Goal: Register for event/course

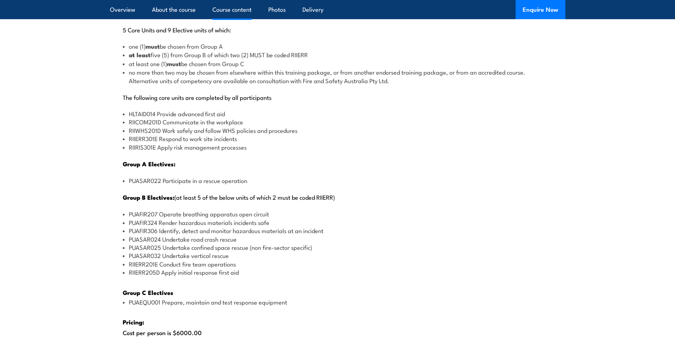
scroll to position [818, 0]
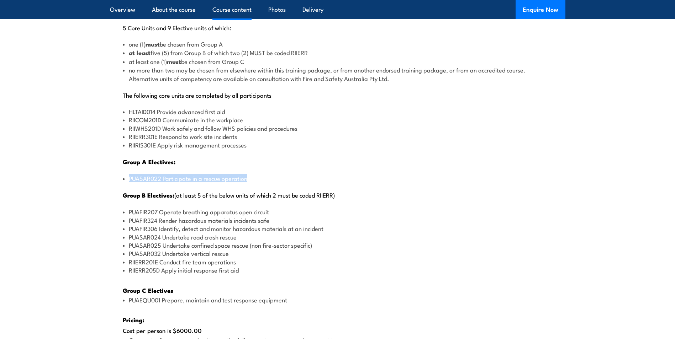
drag, startPoint x: 244, startPoint y: 180, endPoint x: 119, endPoint y: 180, distance: 124.8
click at [119, 180] on div "There are two options, you can choose between: INTENSIVE - Attending the intens…" at bounding box center [337, 218] width 455 height 506
click at [273, 211] on li "PUAFIR207 Operate breathing apparatus open circuit" at bounding box center [338, 212] width 430 height 8
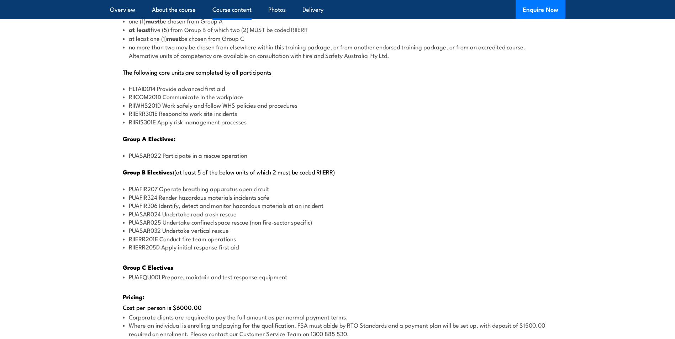
scroll to position [853, 0]
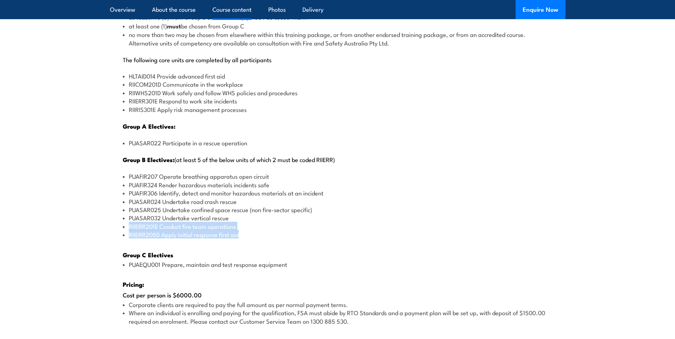
drag, startPoint x: 241, startPoint y: 235, endPoint x: 117, endPoint y: 226, distance: 124.4
click at [117, 226] on div "There are two options, you can choose between: INTENSIVE - Attending the intens…" at bounding box center [337, 182] width 455 height 506
click at [259, 214] on li "PUASAR032 Undertake vertical rescue" at bounding box center [338, 218] width 430 height 8
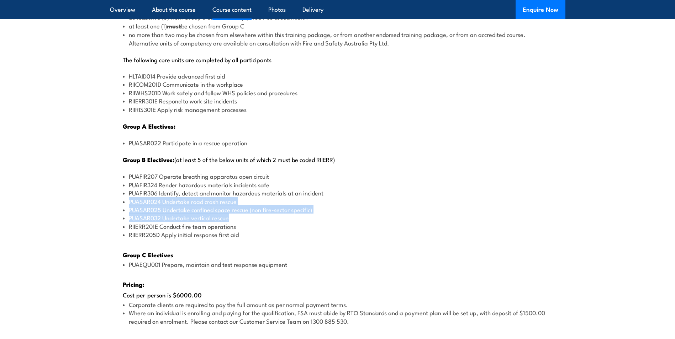
drag, startPoint x: 233, startPoint y: 218, endPoint x: 118, endPoint y: 203, distance: 115.8
click at [118, 203] on div "There are two options, you can choose between: INTENSIVE - Attending the intens…" at bounding box center [337, 182] width 455 height 506
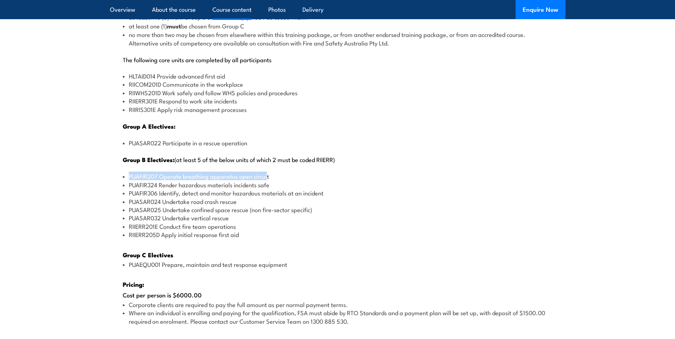
drag, startPoint x: 268, startPoint y: 175, endPoint x: 118, endPoint y: 177, distance: 150.1
click at [118, 177] on div "There are two options, you can choose between: INTENSIVE - Attending the intens…" at bounding box center [337, 182] width 455 height 506
click at [286, 184] on li "PUAFIR324 Render hazardous materials incidents safe" at bounding box center [338, 185] width 430 height 8
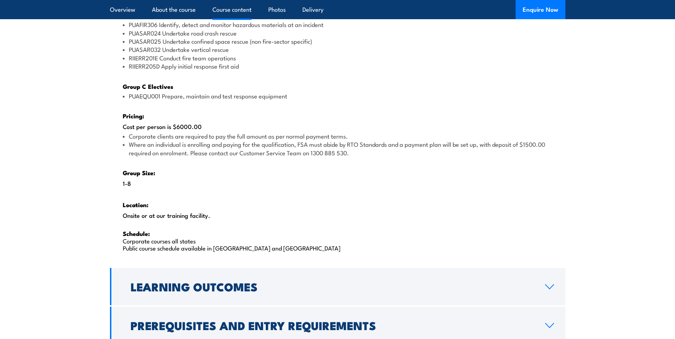
scroll to position [1031, 0]
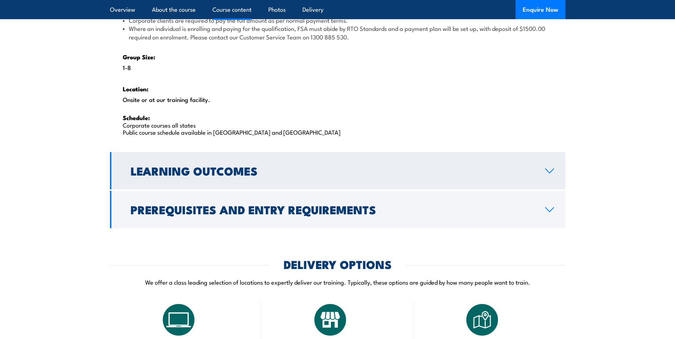
click at [244, 175] on h2 "Learning Outcomes" at bounding box center [332, 171] width 403 height 10
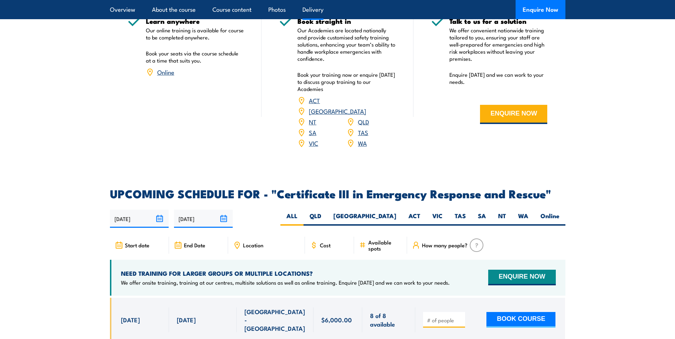
scroll to position [984, 0]
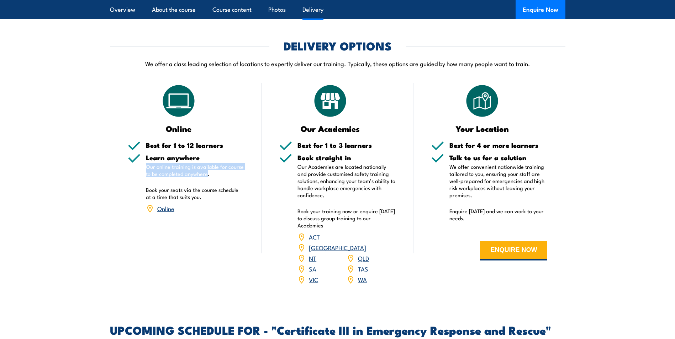
drag, startPoint x: 207, startPoint y: 171, endPoint x: 143, endPoint y: 168, distance: 63.4
click at [143, 168] on div "Learn anywhere Our online training is available for course to be completed anyw…" at bounding box center [186, 188] width 116 height 69
drag, startPoint x: 143, startPoint y: 168, endPoint x: 223, endPoint y: 176, distance: 80.1
click at [228, 181] on div "Learn anywhere Our online training is available for course to be completed anyw…" at bounding box center [195, 188] width 98 height 69
click at [312, 265] on link "SA" at bounding box center [312, 269] width 7 height 9
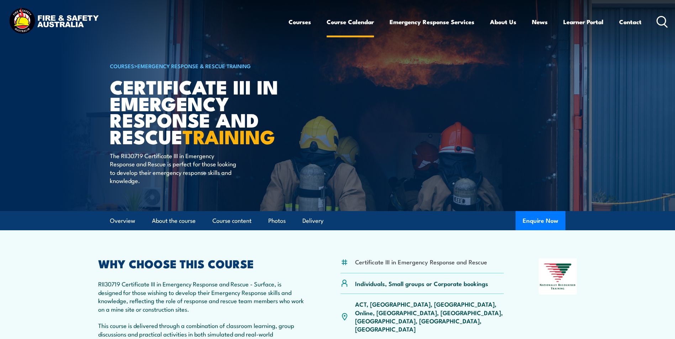
click at [363, 22] on link "Course Calendar" at bounding box center [349, 21] width 47 height 19
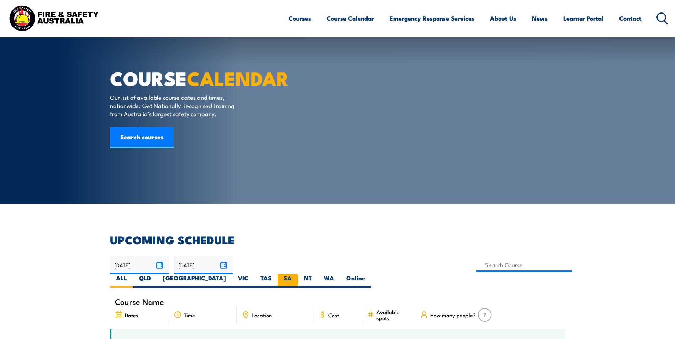
click at [298, 274] on label "SA" at bounding box center [287, 281] width 20 height 14
click at [296, 274] on input "SA" at bounding box center [294, 276] width 5 height 5
radio input "true"
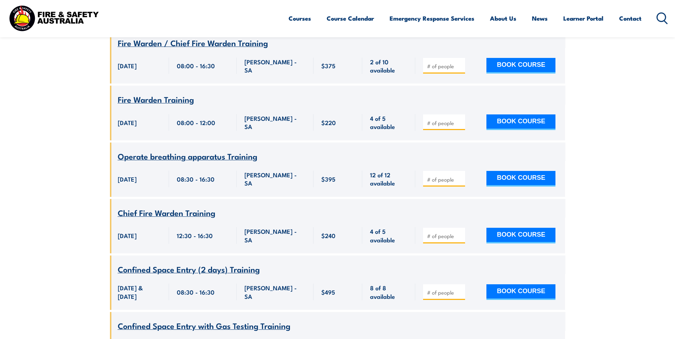
scroll to position [3293, 0]
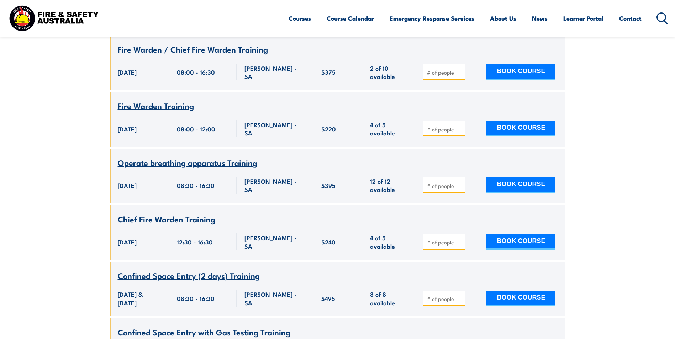
click at [222, 169] on span "Operate breathing apparatus Training" at bounding box center [187, 162] width 139 height 12
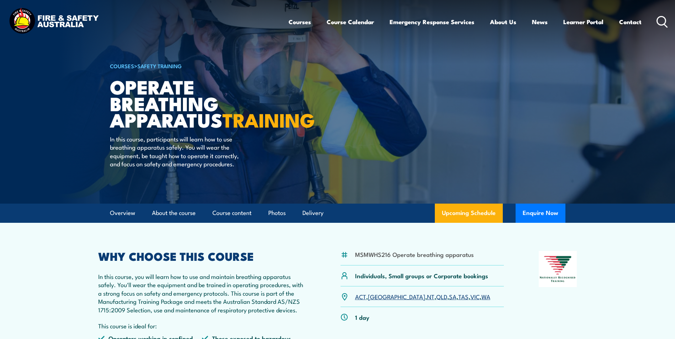
drag, startPoint x: 106, startPoint y: 257, endPoint x: 246, endPoint y: 290, distance: 144.0
click at [246, 290] on p "In this course, you will learn how to use and maintain breathing apparatus safe…" at bounding box center [202, 293] width 208 height 42
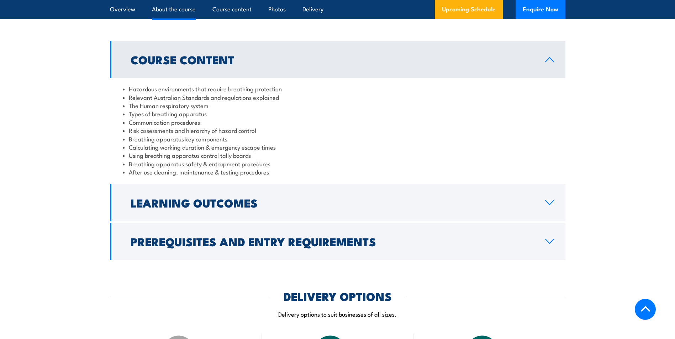
scroll to position [569, 0]
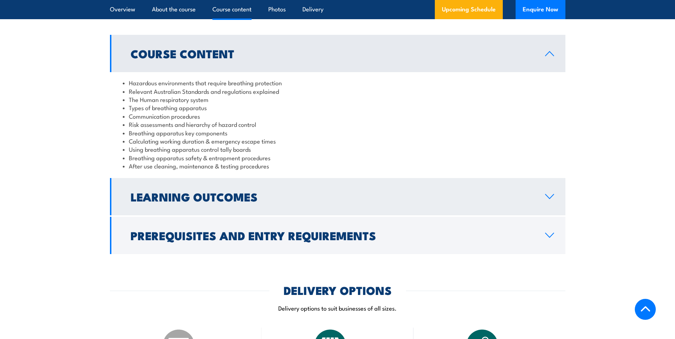
click at [208, 201] on h2 "Learning Outcomes" at bounding box center [332, 197] width 403 height 10
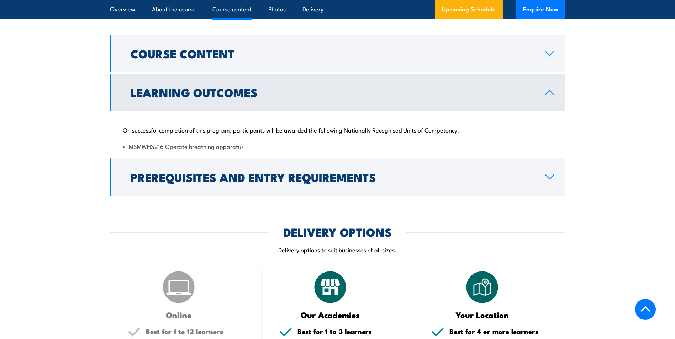
click at [217, 97] on h2 "Learning Outcomes" at bounding box center [332, 92] width 403 height 10
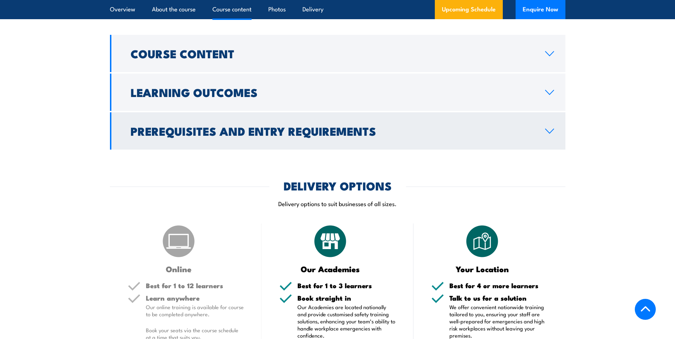
click at [225, 127] on link "Prerequisites and Entry Requirements" at bounding box center [337, 130] width 455 height 37
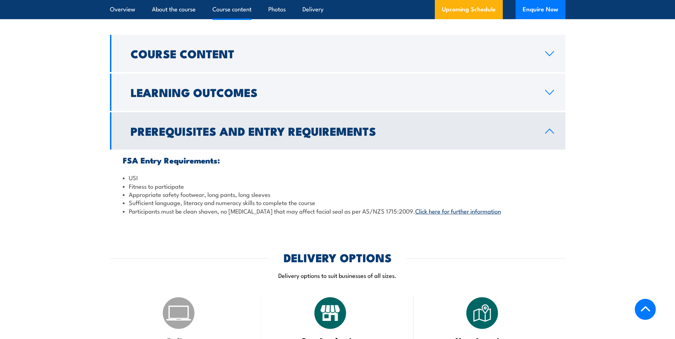
click at [227, 136] on h2 "Prerequisites and Entry Requirements" at bounding box center [332, 131] width 403 height 10
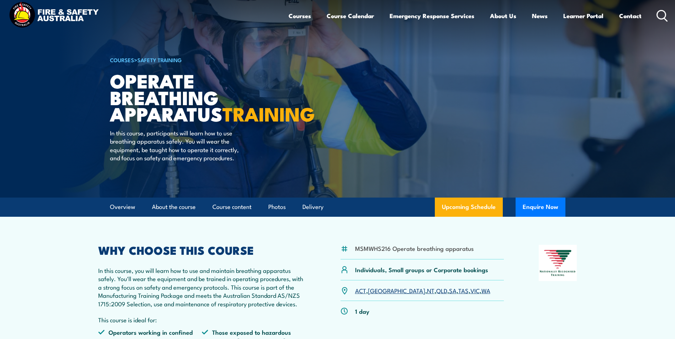
scroll to position [0, 0]
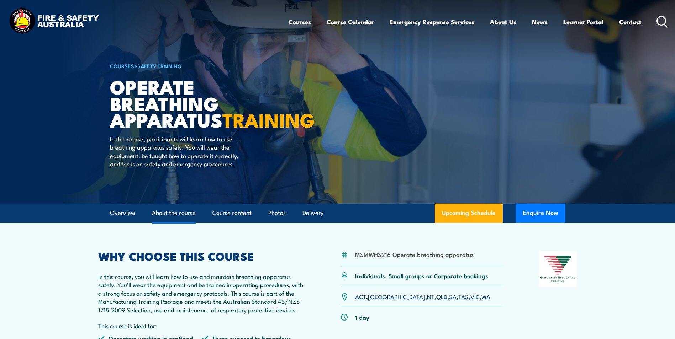
click at [184, 218] on link "About the course" at bounding box center [174, 213] width 44 height 19
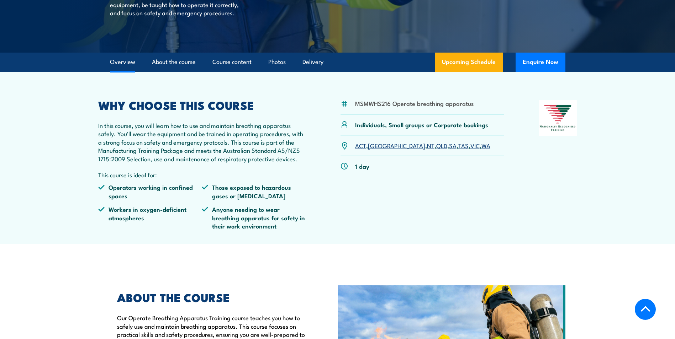
scroll to position [140, 0]
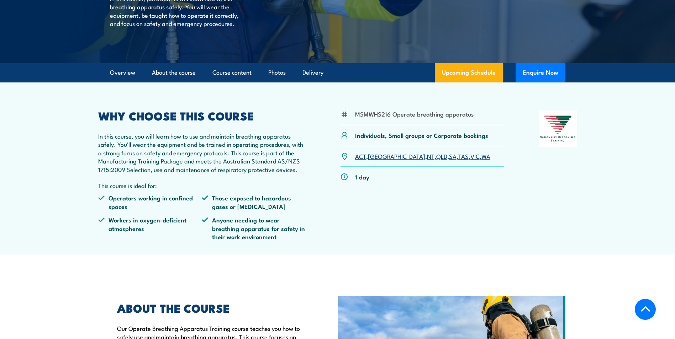
click at [375, 118] on li "MSMWHS216 Operate breathing apparatus" at bounding box center [414, 114] width 118 height 8
copy li "MSMWHS216"
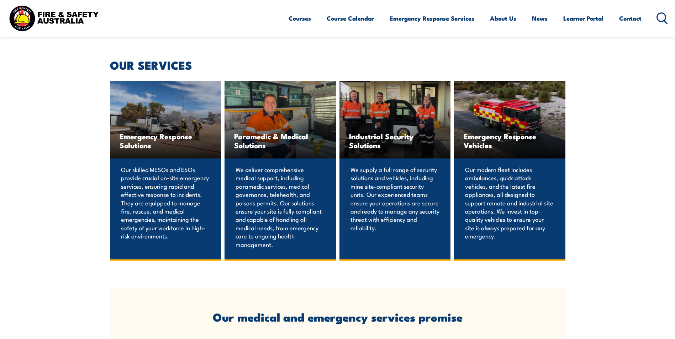
scroll to position [213, 0]
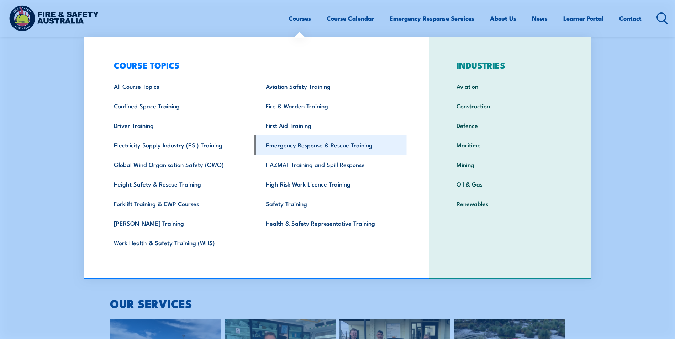
click at [291, 144] on link "Emergency Response & Rescue Training" at bounding box center [331, 145] width 152 height 20
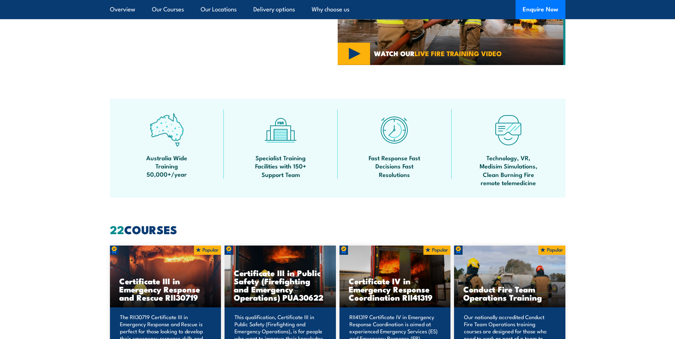
scroll to position [533, 0]
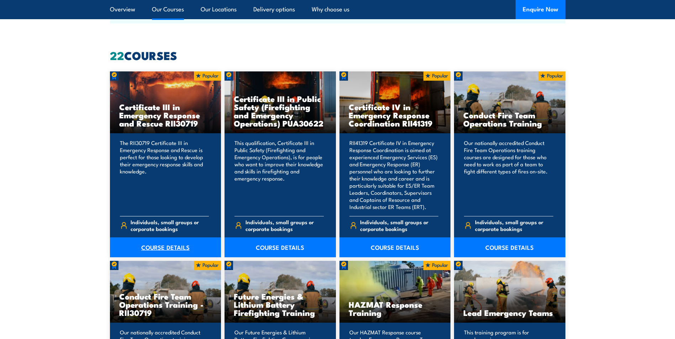
click at [153, 247] on link "COURSE DETAILS" at bounding box center [165, 248] width 111 height 20
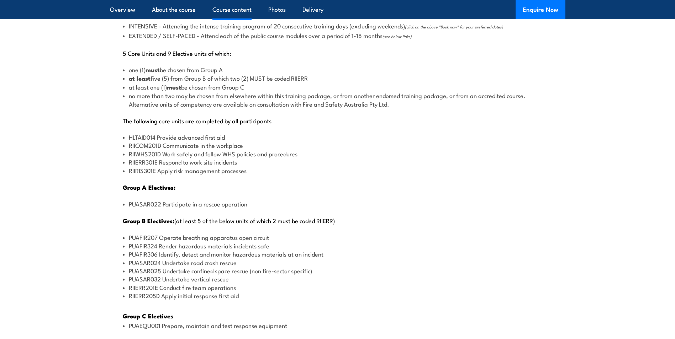
scroll to position [889, 0]
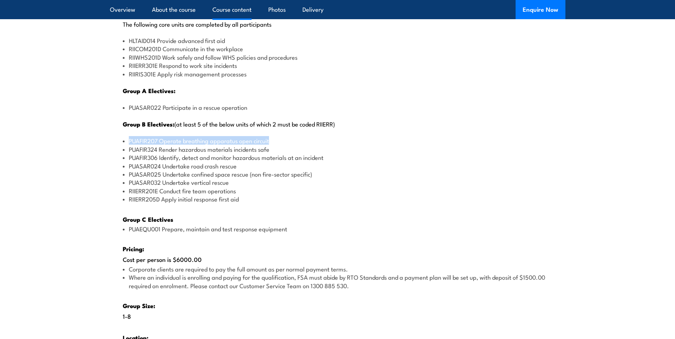
drag, startPoint x: 277, startPoint y: 140, endPoint x: 117, endPoint y: 142, distance: 159.7
click at [117, 142] on div "There are two options, you can choose between: INTENSIVE - Attending the intens…" at bounding box center [337, 147] width 455 height 506
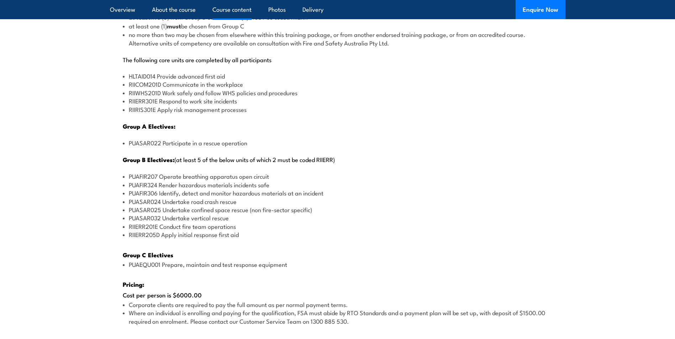
click at [144, 183] on li "PUAFIR324 Render hazardous materials incidents safe" at bounding box center [338, 185] width 430 height 8
click at [142, 176] on li "PUAFIR207 Operate breathing apparatus open circuit" at bounding box center [338, 176] width 430 height 8
copy li "PUAFIR207"
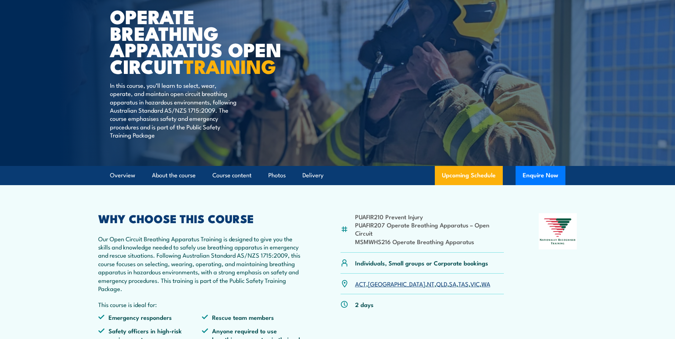
scroll to position [36, 0]
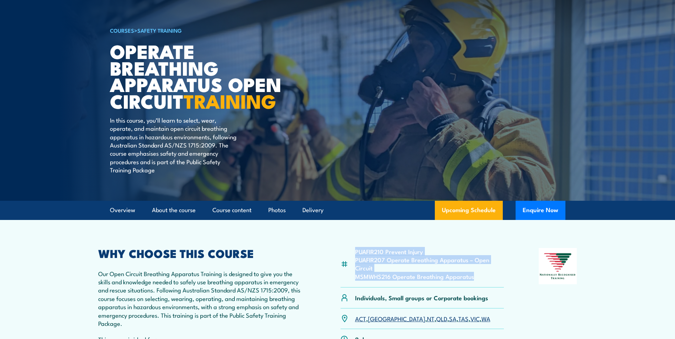
drag, startPoint x: 474, startPoint y: 279, endPoint x: 355, endPoint y: 252, distance: 121.3
click at [355, 252] on ul "PUAFIR210 Prevent Injury PUAFIR207 Operate Breathing Apparatus – Open Circuit M…" at bounding box center [429, 263] width 149 height 33
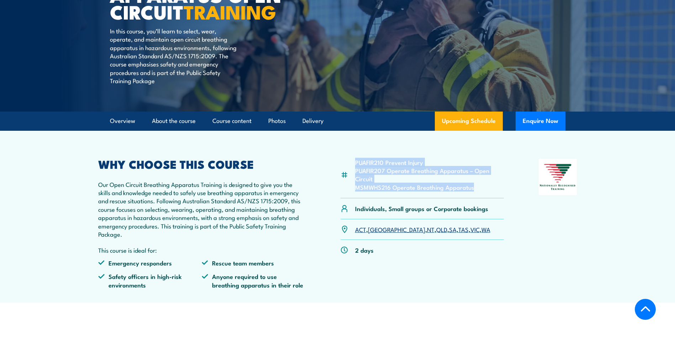
scroll to position [142, 0]
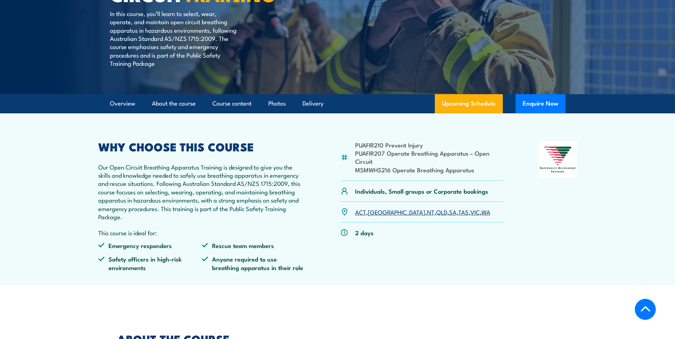
click at [271, 179] on p "Our Open Circuit Breathing Apparatus Training is designed to give you the skill…" at bounding box center [202, 192] width 208 height 58
drag, startPoint x: 384, startPoint y: 154, endPoint x: 350, endPoint y: 155, distance: 34.2
click at [351, 155] on div "PUAFIR210 Prevent Injury PUAFIR207 Operate Breathing Apparatus – Open Circuit M…" at bounding box center [422, 162] width 164 height 40
drag, startPoint x: 350, startPoint y: 155, endPoint x: 360, endPoint y: 154, distance: 9.6
copy div "PUAFIR210 Prevent Injury PUAFIR207"
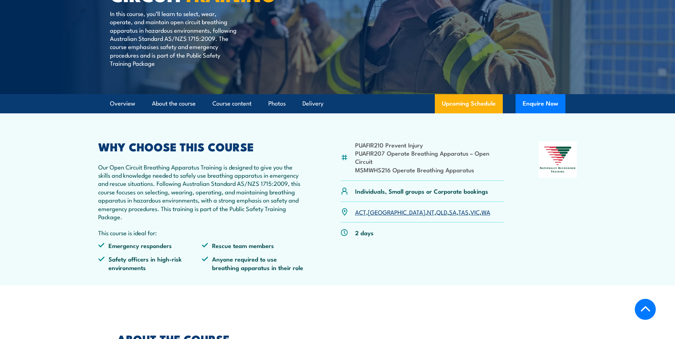
click at [380, 160] on li "PUAFIR207 Operate Breathing Apparatus – Open Circuit" at bounding box center [429, 157] width 149 height 17
drag, startPoint x: 384, startPoint y: 154, endPoint x: 356, endPoint y: 155, distance: 28.5
click at [356, 155] on li "PUAFIR207 Operate Breathing Apparatus – Open Circuit" at bounding box center [429, 157] width 149 height 17
copy li "PUAFIR207"
